Goal: Use online tool/utility: Utilize a website feature to perform a specific function

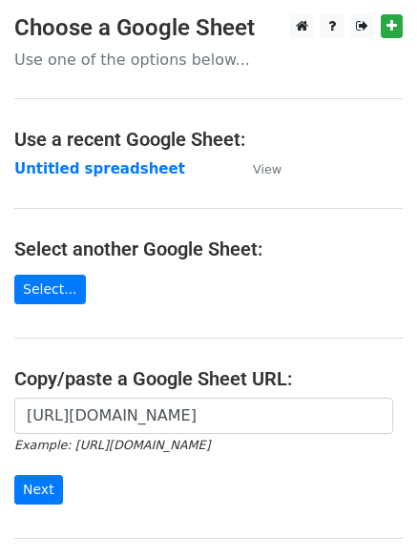
scroll to position [0, 428]
type input "https://docs.google.com/spreadsheets/d/11fbn5nFB33M7Ty-Gd4bROZNMvlK7g1HYQ_cST3m…"
click at [30, 493] on input "Next" at bounding box center [38, 490] width 49 height 30
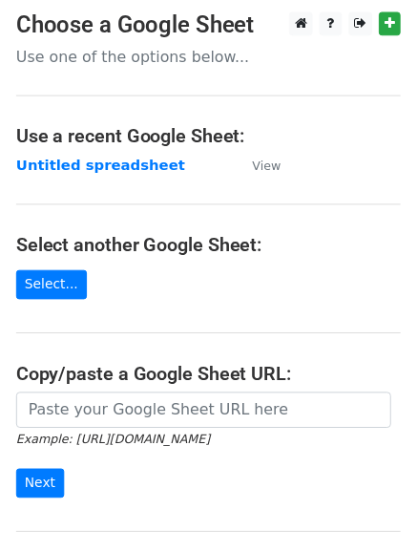
scroll to position [136, 0]
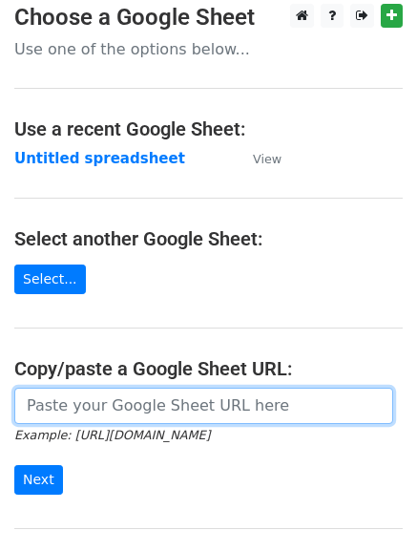
click at [142, 388] on input "url" at bounding box center [203, 406] width 379 height 36
paste input "[URL][DOMAIN_NAME]"
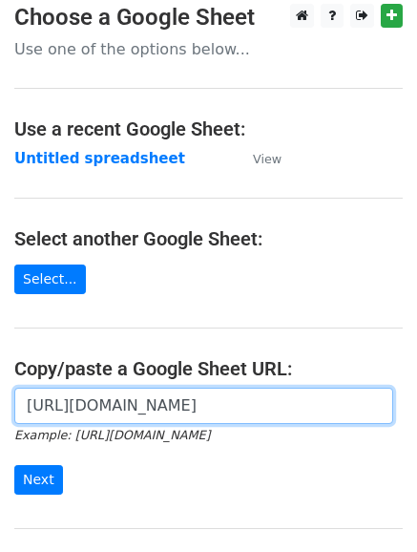
scroll to position [0, 396]
type input "[URL][DOMAIN_NAME]"
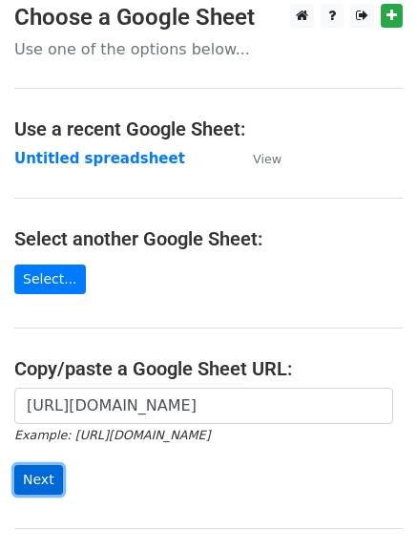
scroll to position [0, 0]
click at [42, 465] on input "Next" at bounding box center [38, 480] width 49 height 30
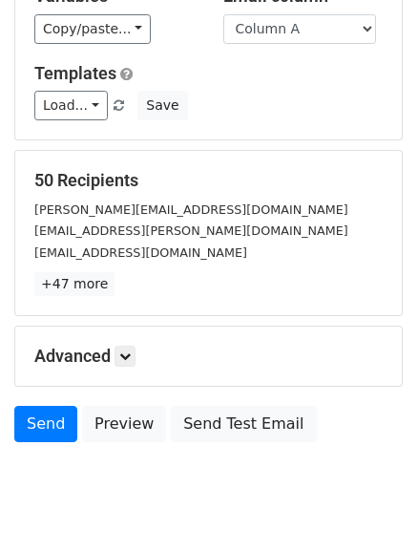
scroll to position [145, 0]
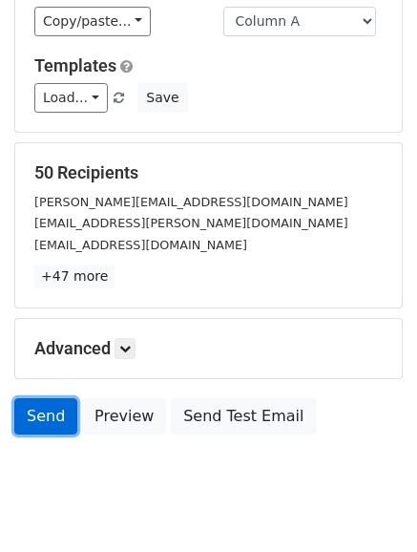
click at [29, 408] on link "Send" at bounding box center [45, 416] width 63 height 36
